Goal: Obtain resource: Download file/media

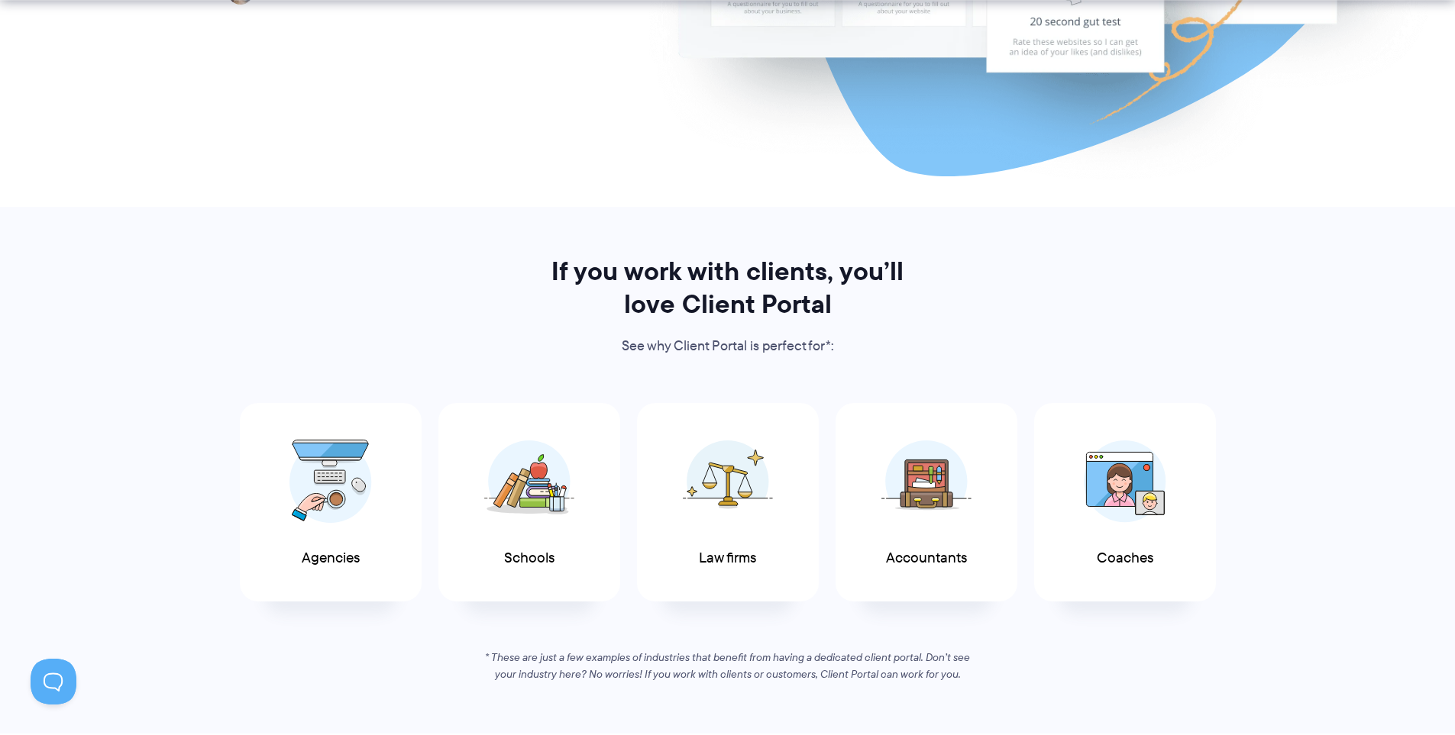
scroll to position [687, 0]
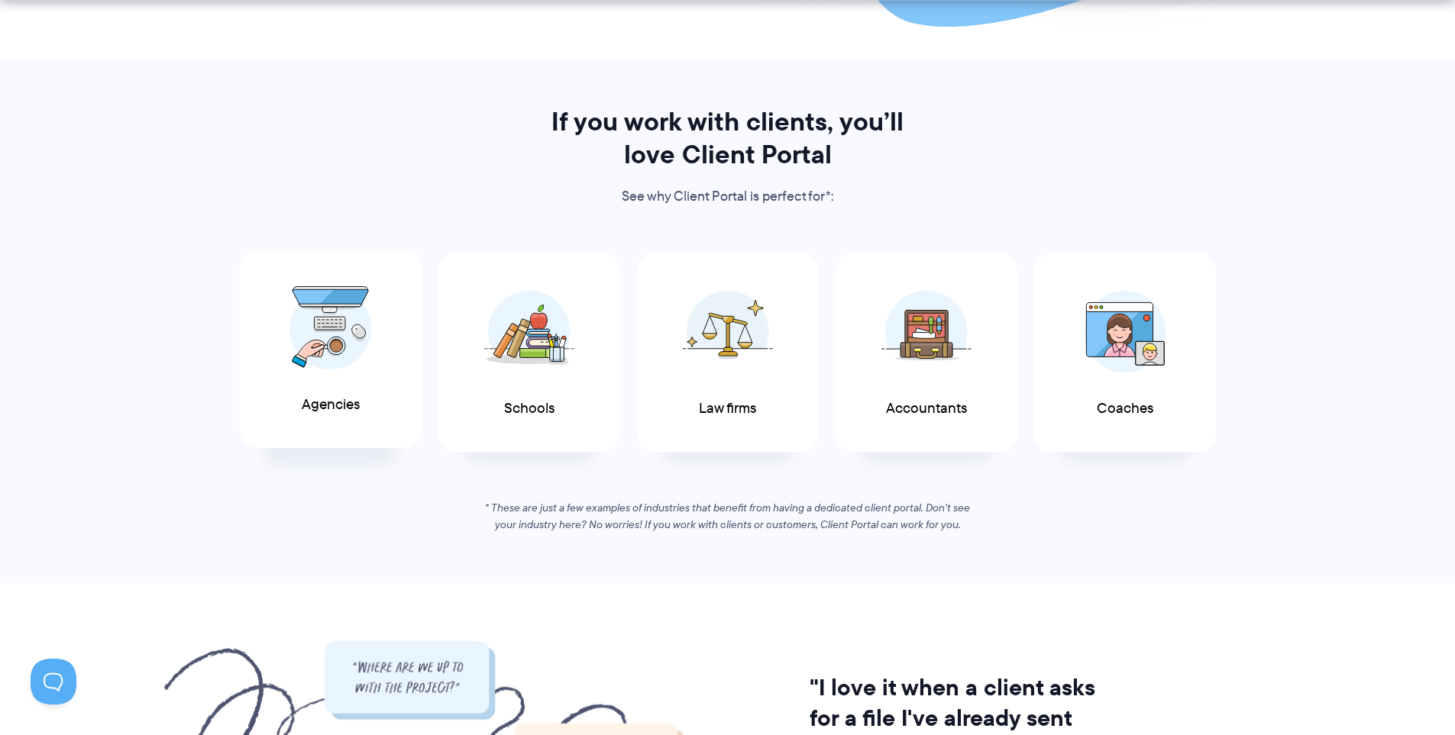
click at [321, 347] on img at bounding box center [330, 328] width 82 height 84
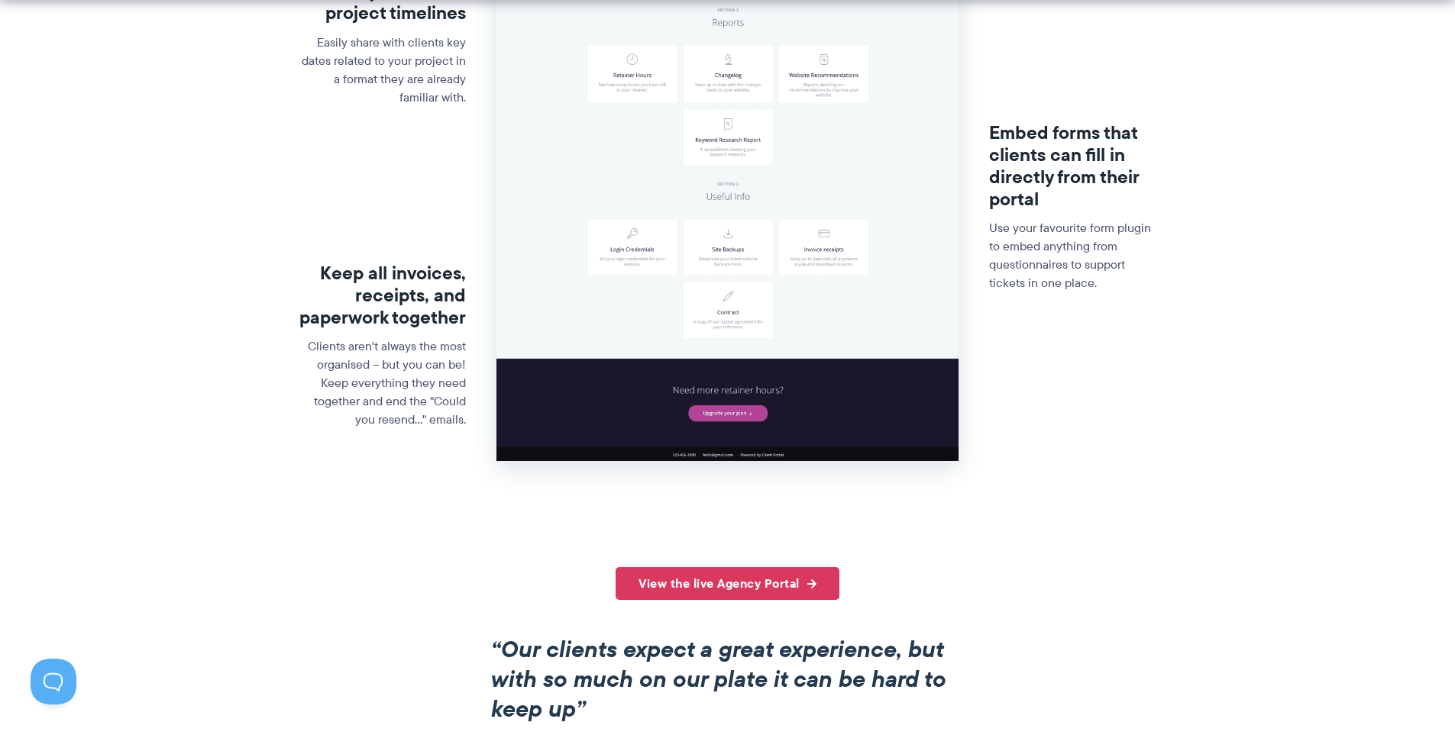
scroll to position [687, 0]
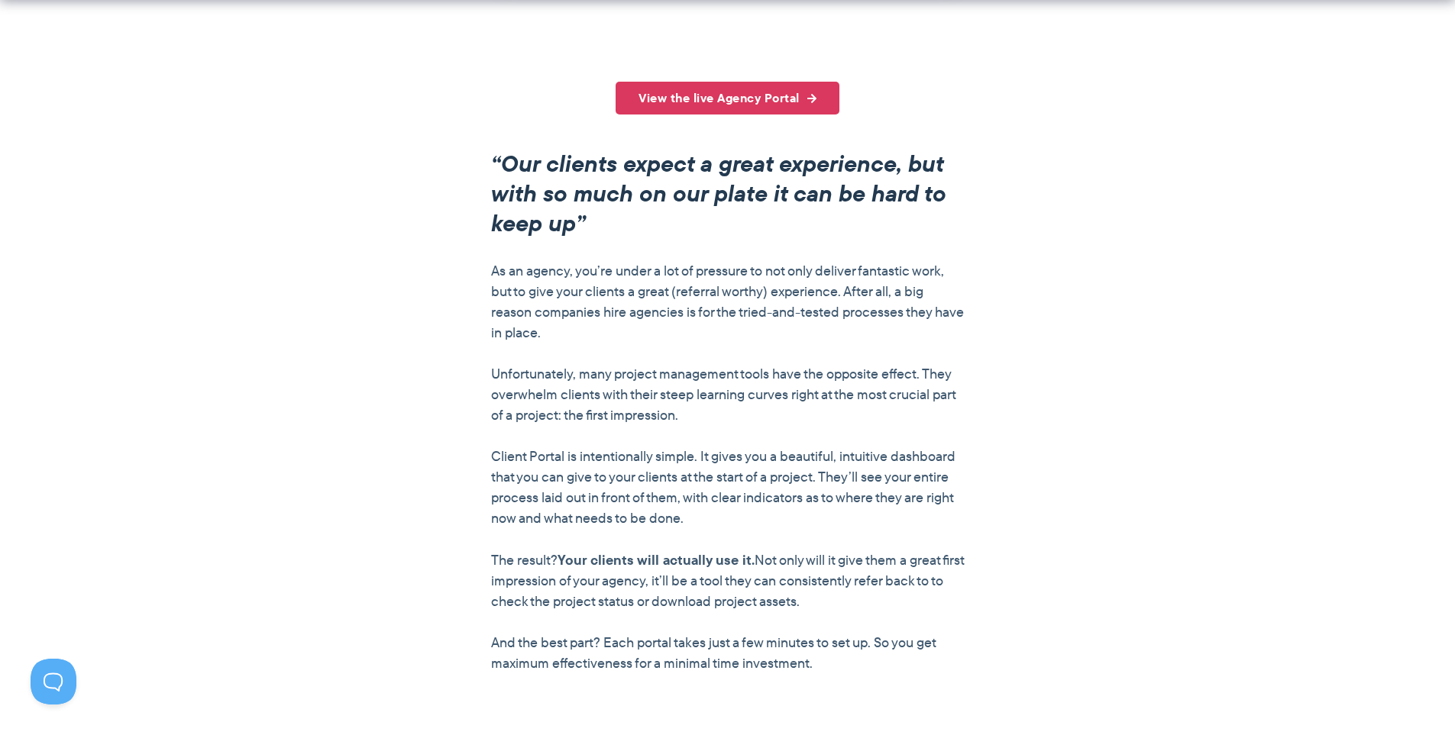
scroll to position [1222, 0]
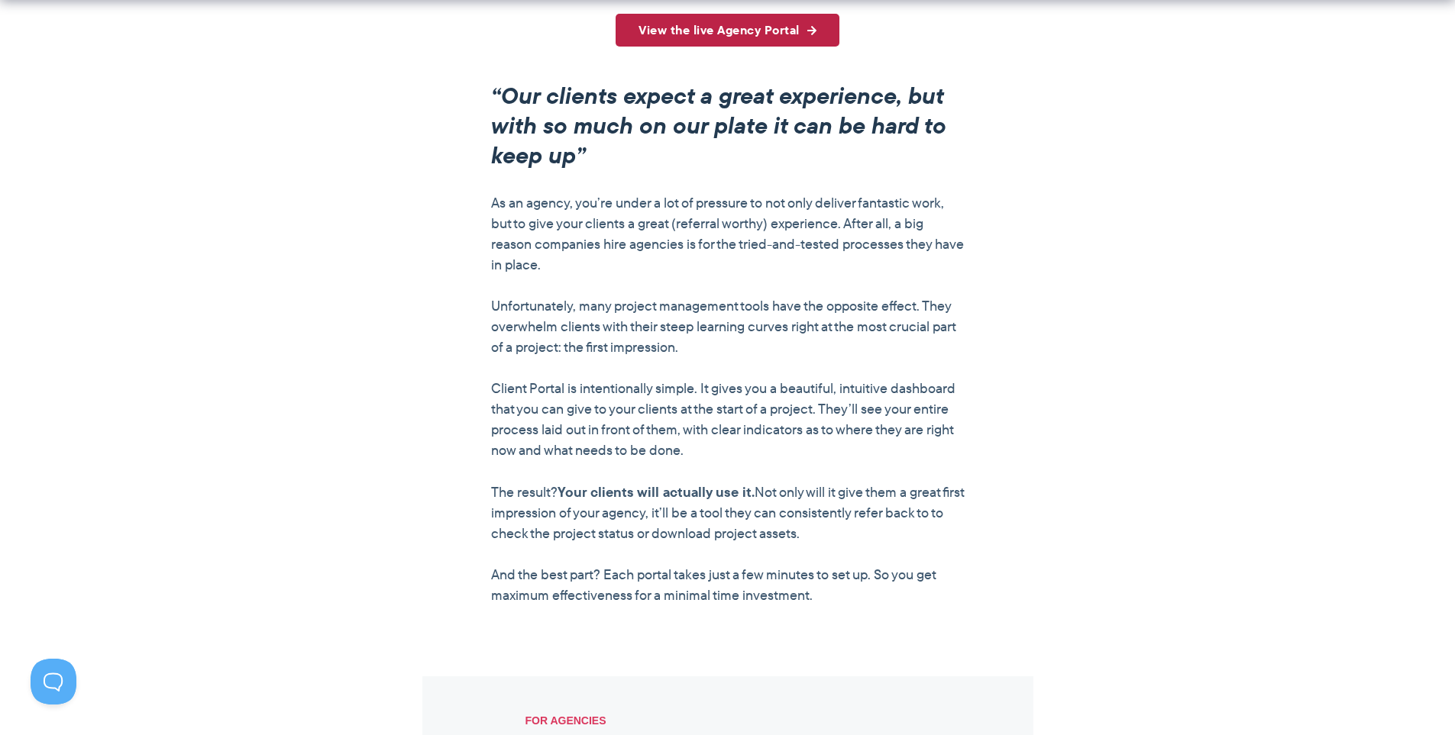
click at [797, 44] on link "View the live Agency Portal" at bounding box center [727, 30] width 224 height 33
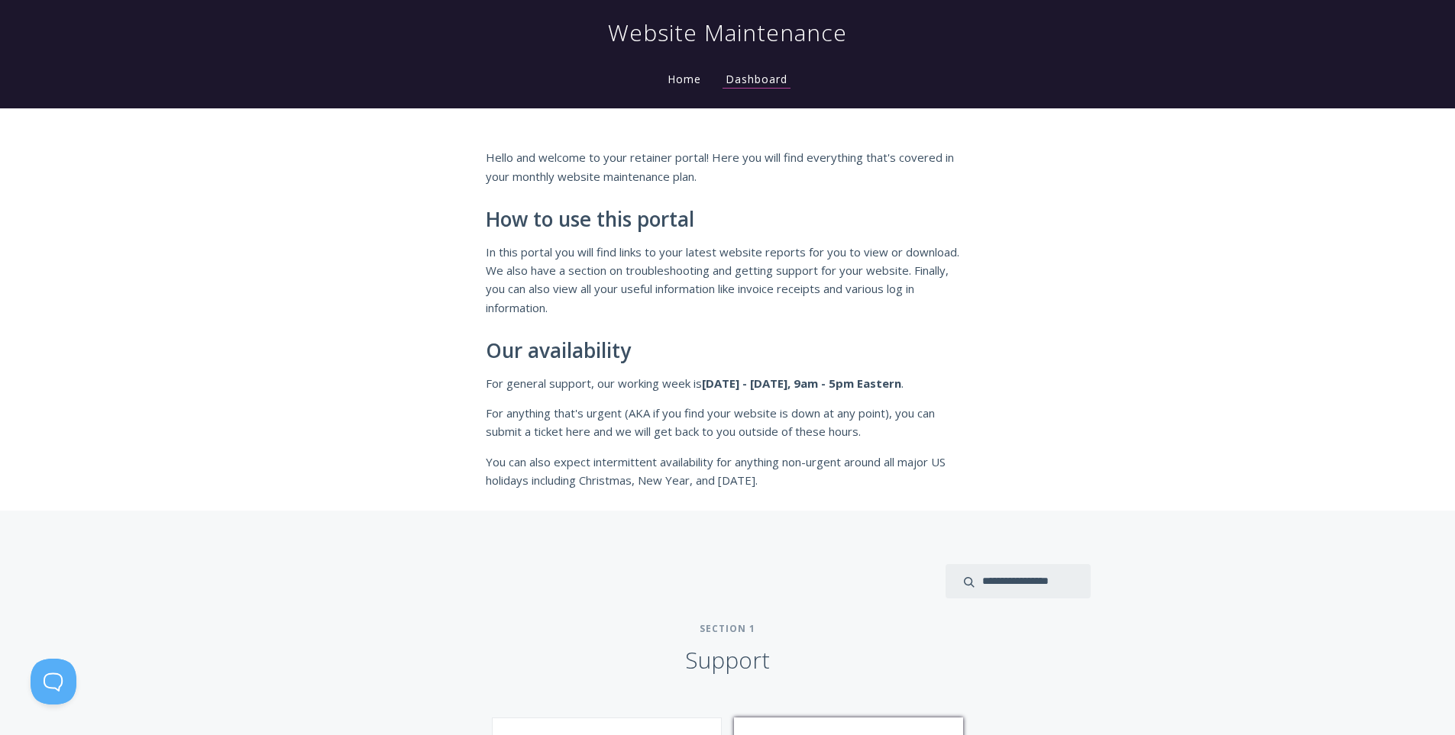
scroll to position [535, 0]
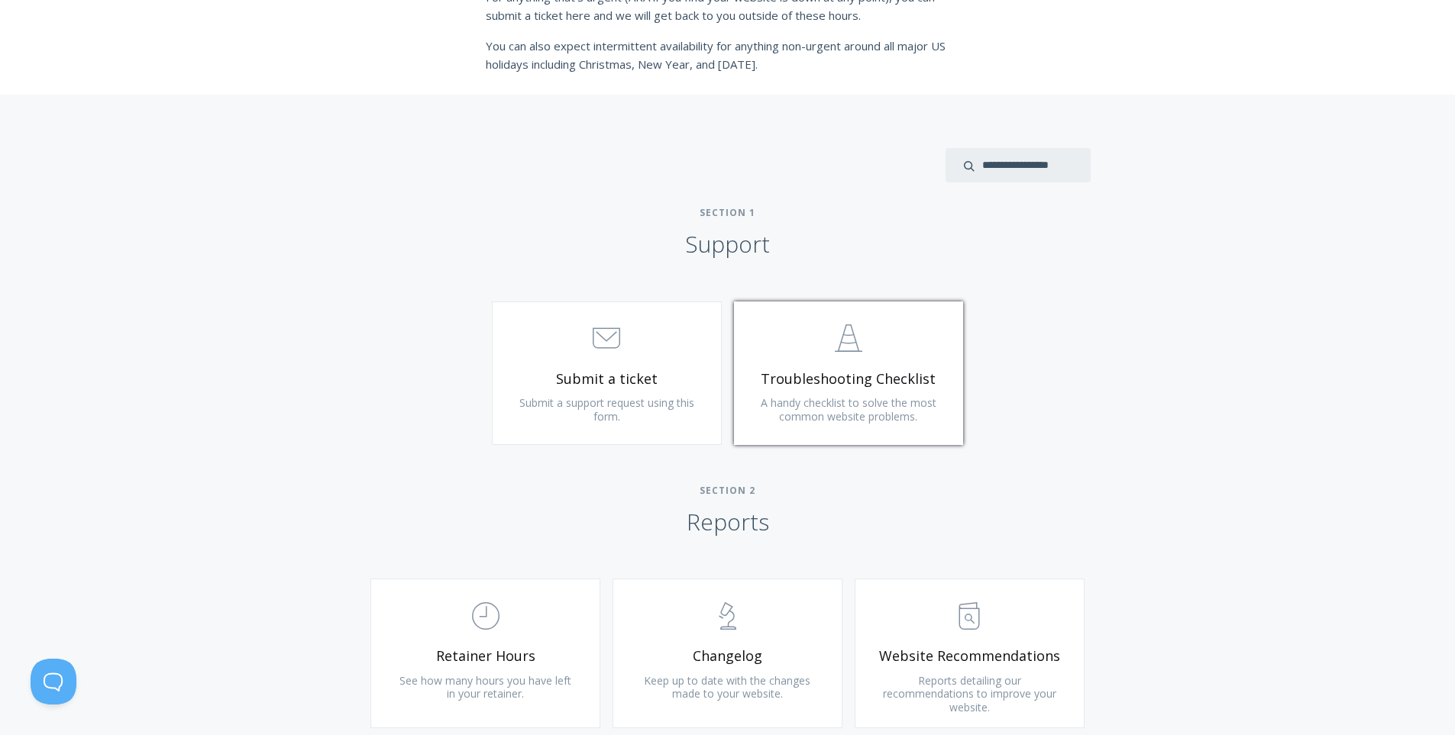
click at [875, 385] on span "Troubleshooting Checklist" at bounding box center [849, 379] width 183 height 18
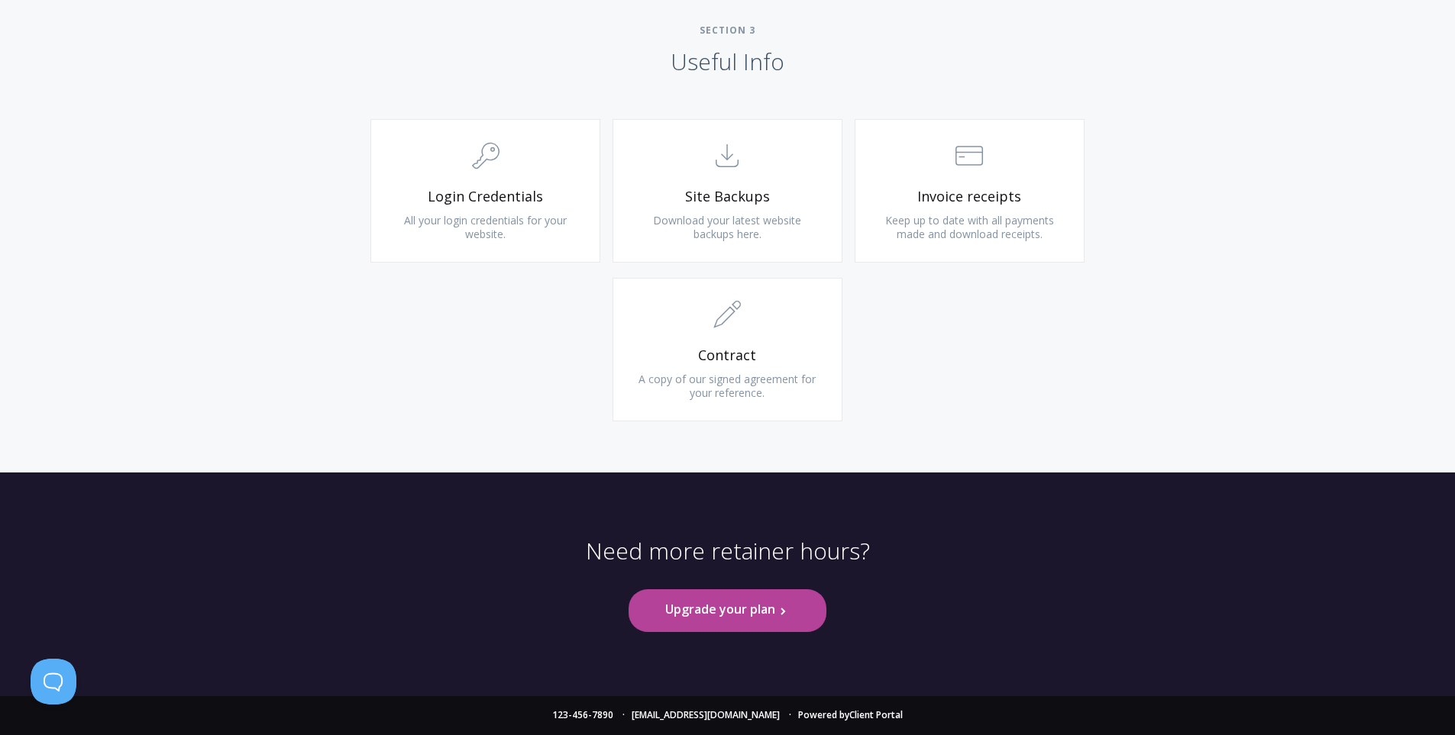
scroll to position [1284, 0]
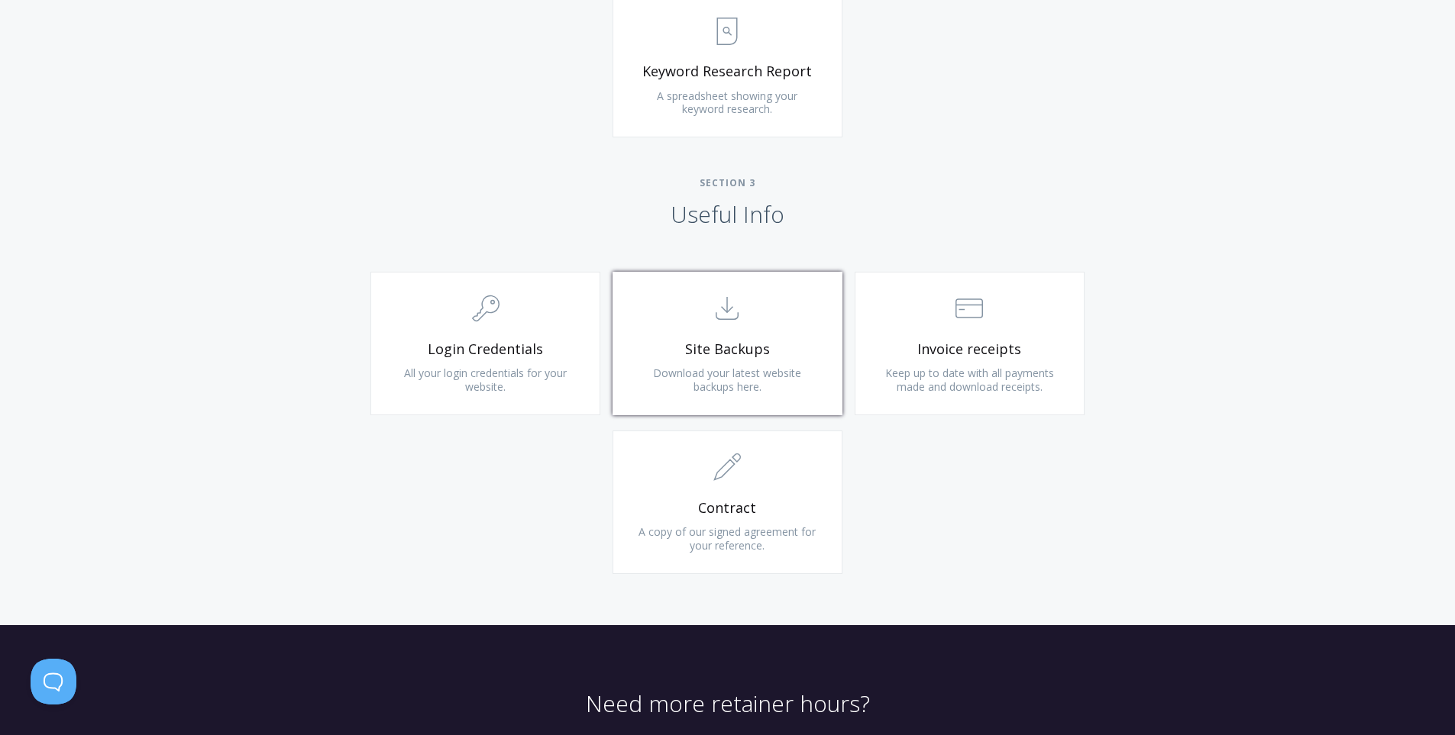
click at [787, 353] on span "Site Backups" at bounding box center [727, 350] width 183 height 18
click at [964, 374] on span "Keep up to date with all payments made and download receipts." at bounding box center [969, 380] width 169 height 28
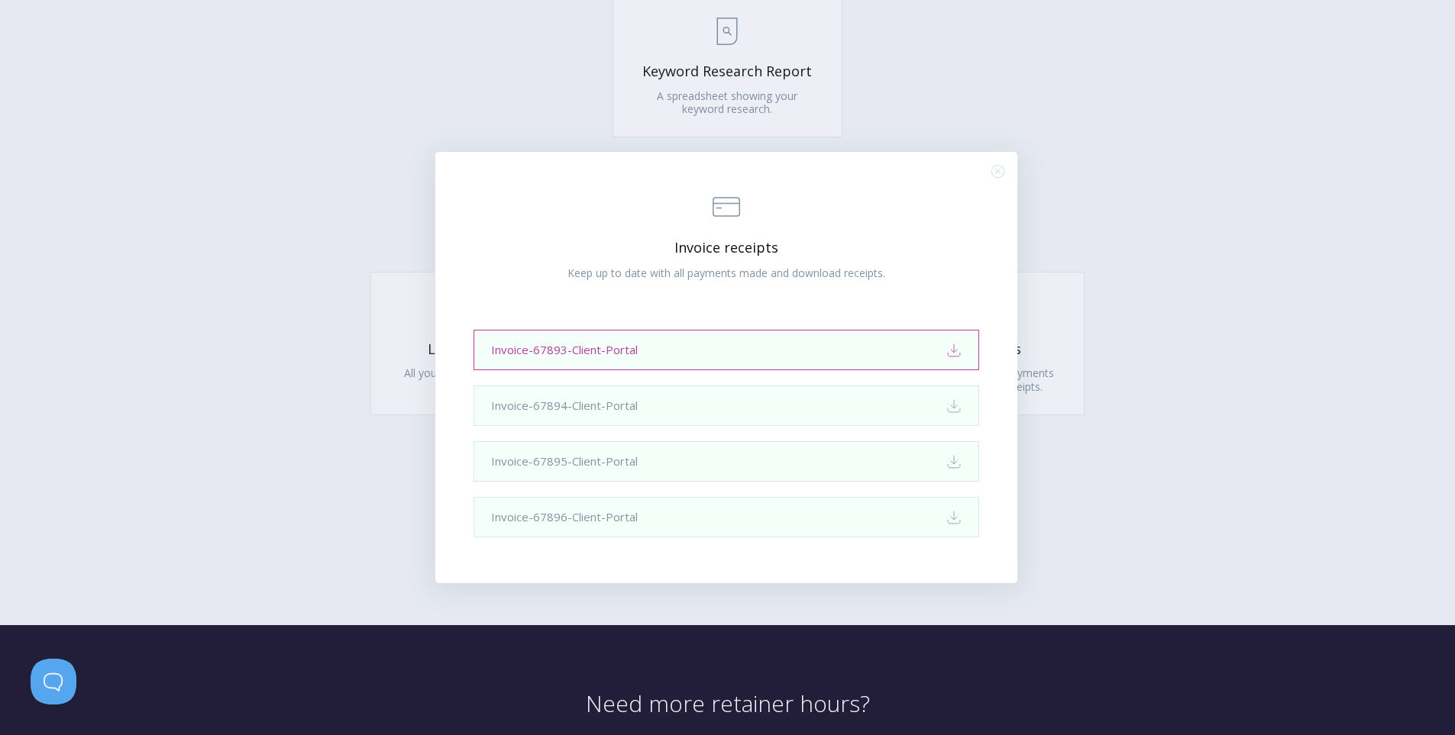
click at [950, 353] on icon "Download" at bounding box center [953, 350] width 15 height 15
click at [1083, 166] on div ".st0{fill:none;stroke:#000000;stroke-width:2;stroke-miterlimit:10;} Financial I…" at bounding box center [727, 367] width 1455 height 735
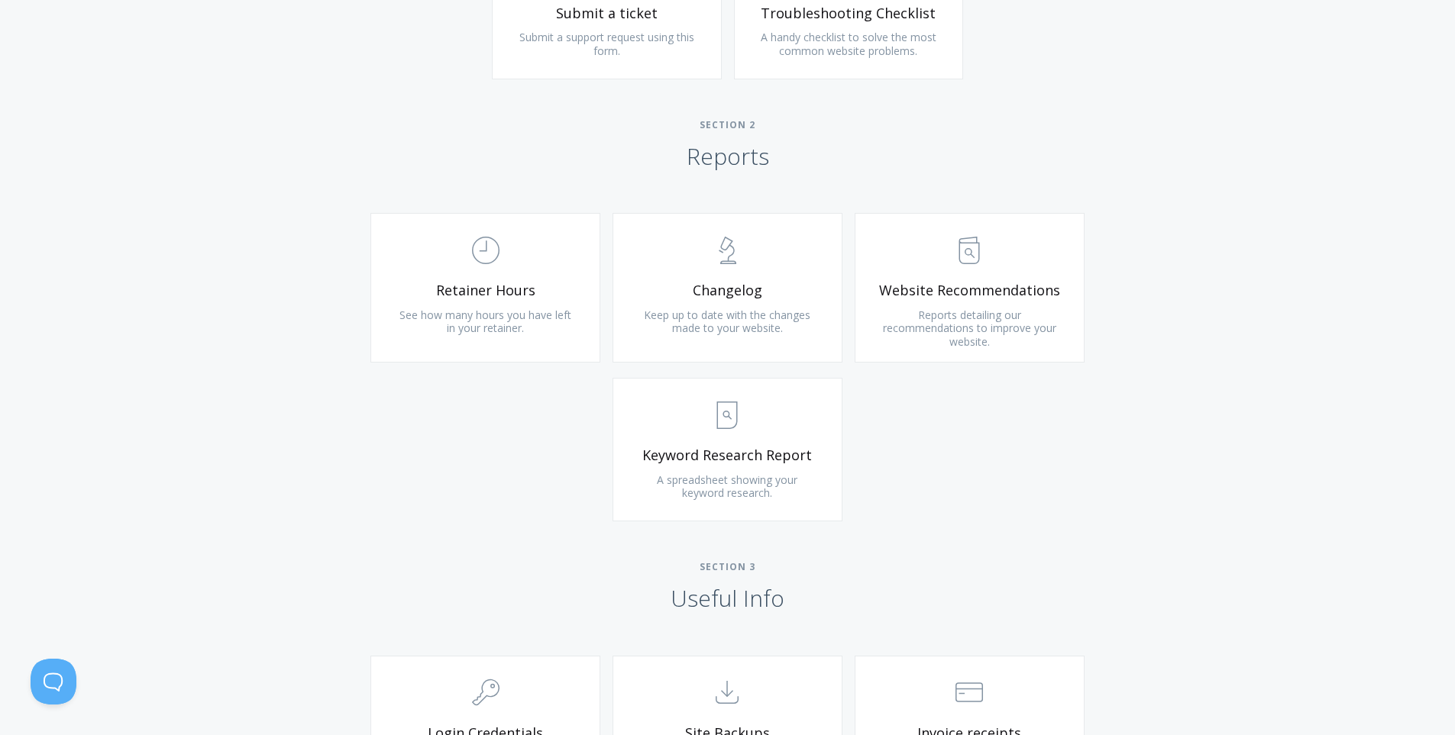
scroll to position [903, 0]
click at [902, 296] on span "Website Recommendations" at bounding box center [969, 288] width 183 height 18
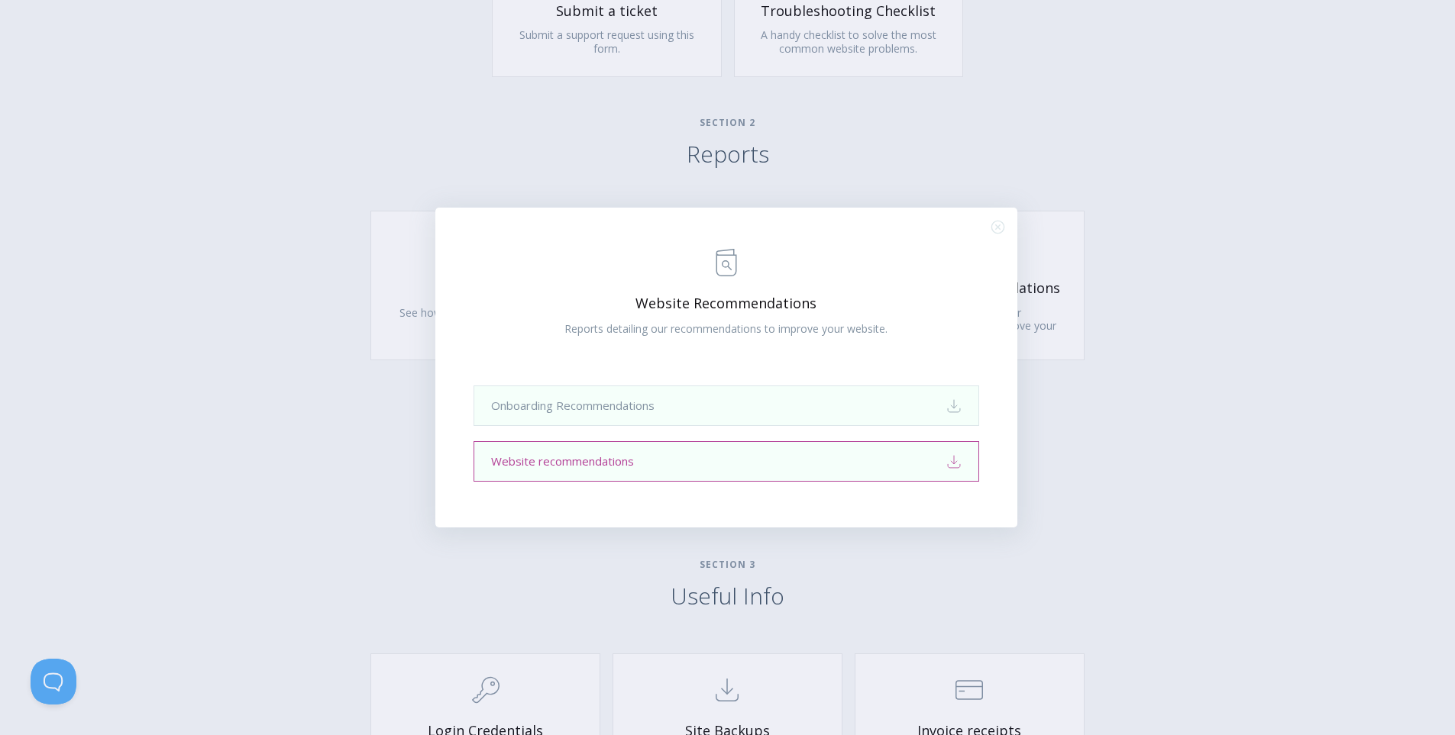
click at [823, 460] on link "Website recommendations Download" at bounding box center [726, 461] width 506 height 40
click at [961, 70] on div ".st0{fill:none;stroke:#000000;stroke-width:2;stroke-miterlimit:10;} Untitled-13…" at bounding box center [727, 367] width 1455 height 735
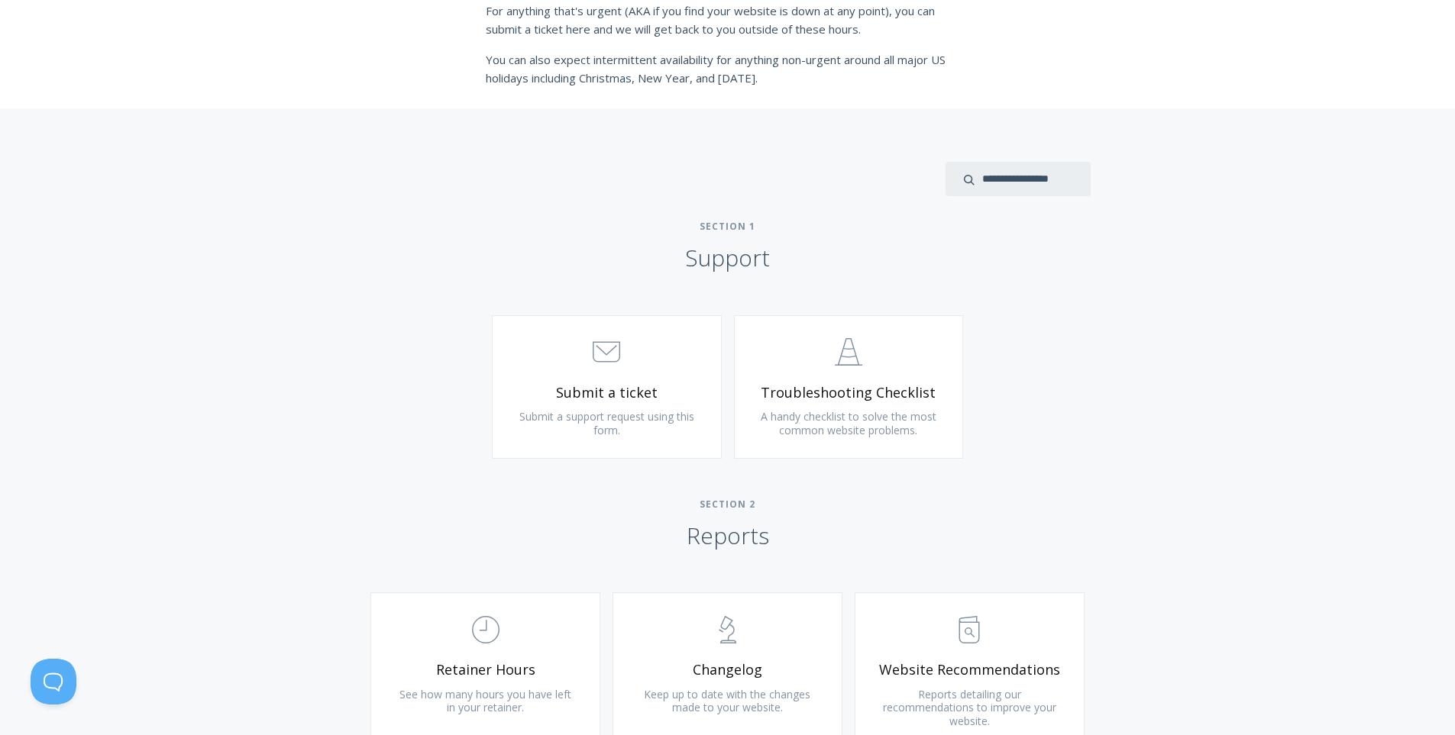
scroll to position [0, 0]
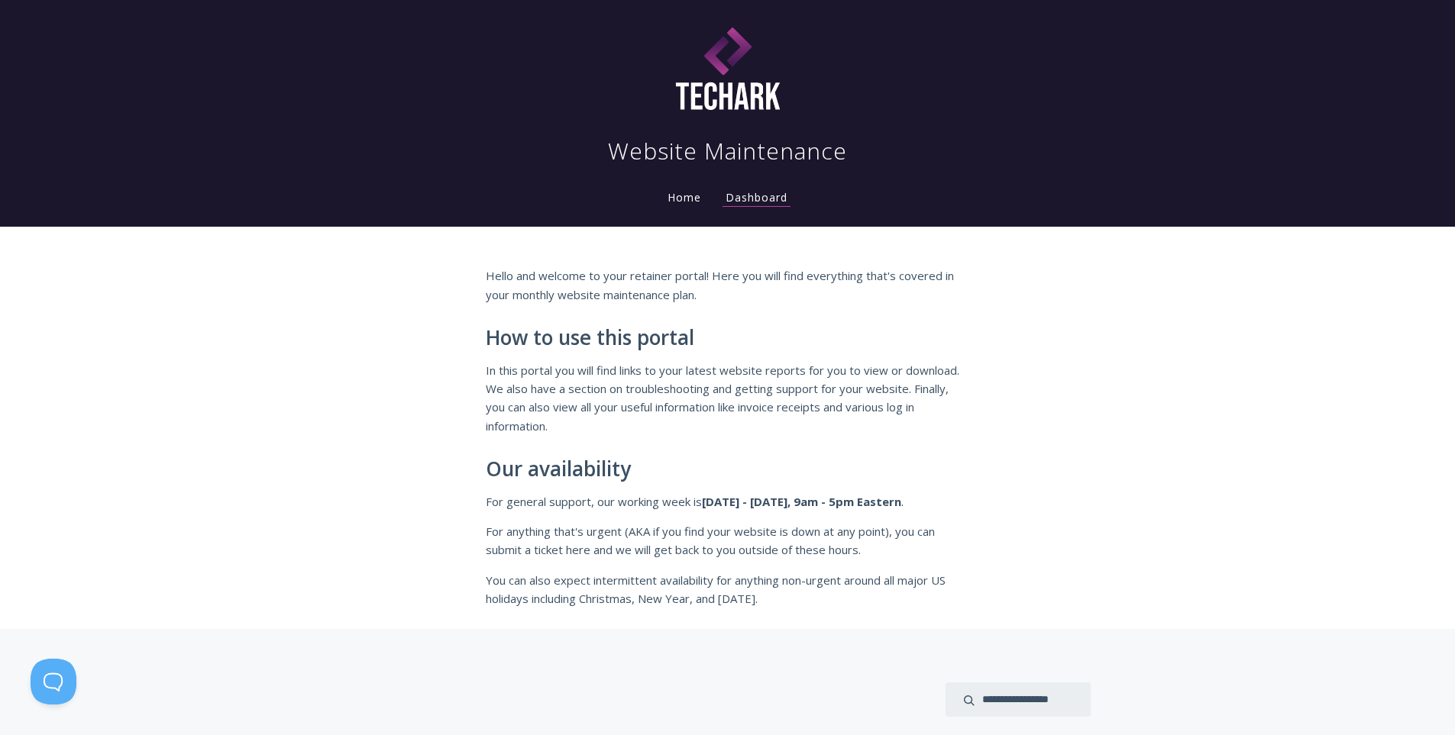
click at [683, 199] on link "Home" at bounding box center [684, 197] width 40 height 15
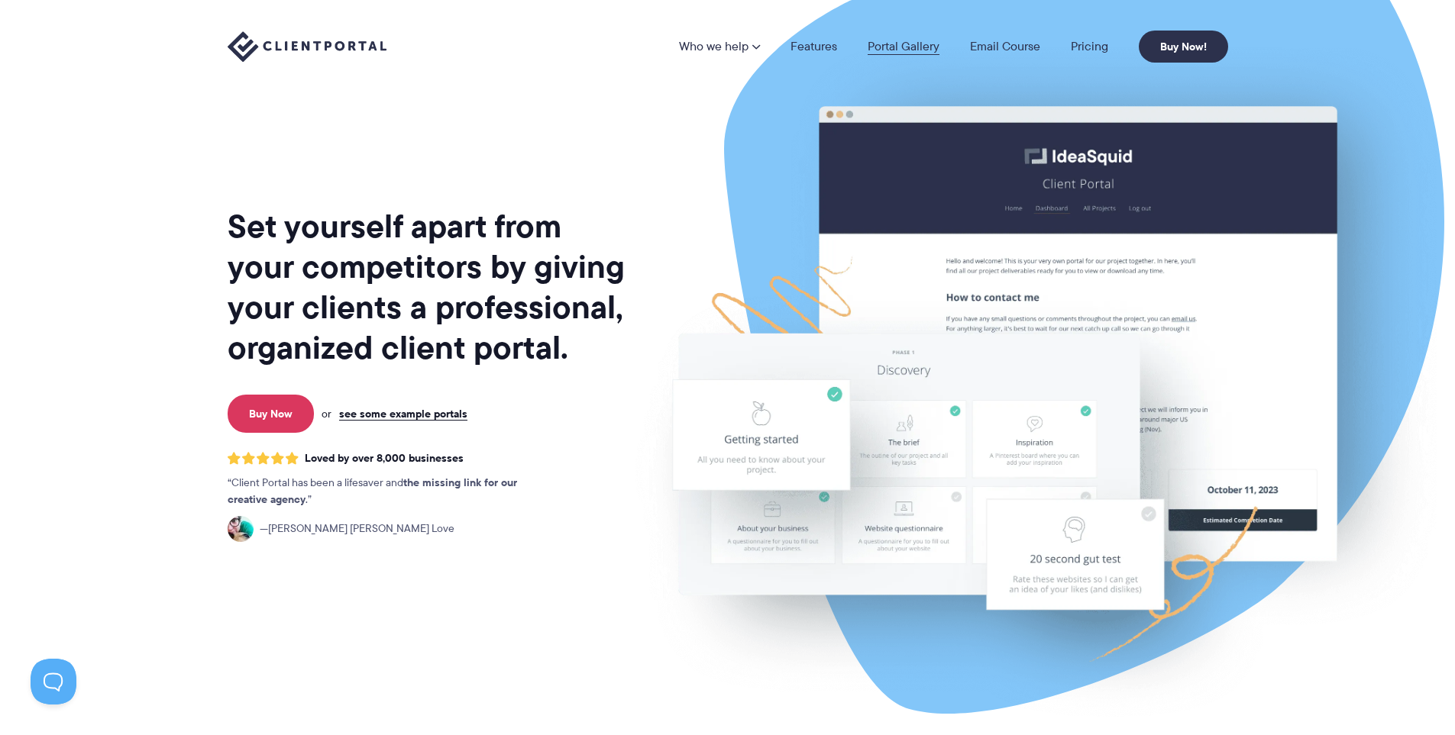
click at [935, 51] on link "Portal Gallery" at bounding box center [903, 46] width 72 height 12
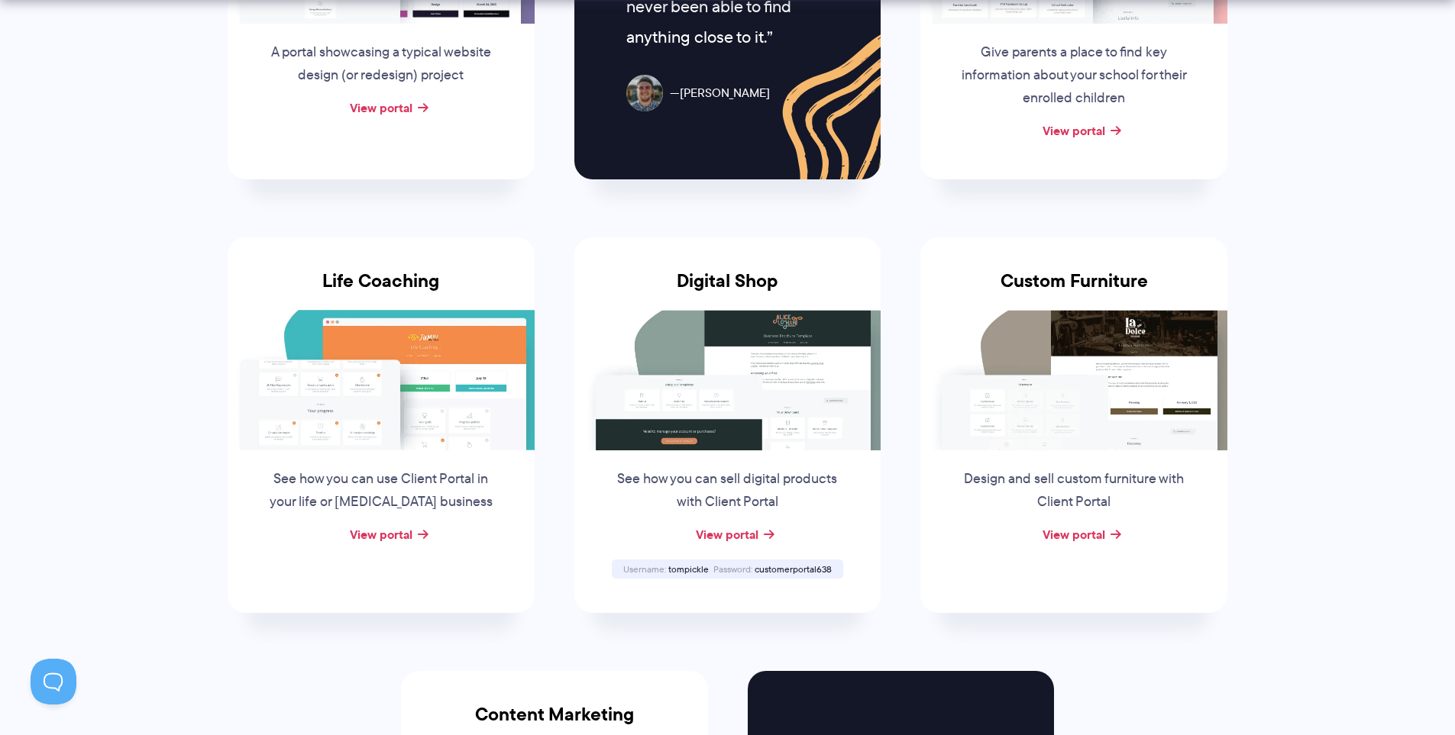
scroll to position [993, 0]
